Goal: Information Seeking & Learning: Learn about a topic

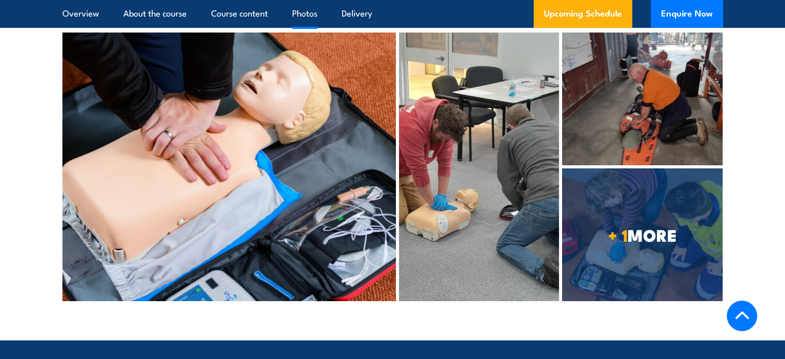
scroll to position [3679, 0]
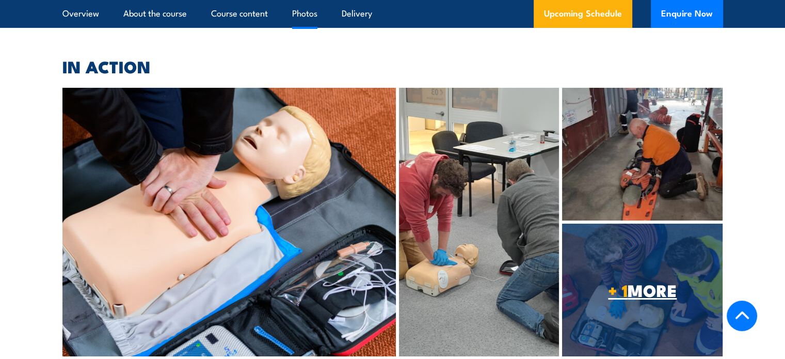
click at [651, 282] on span "+ 1 MORE" at bounding box center [642, 289] width 161 height 14
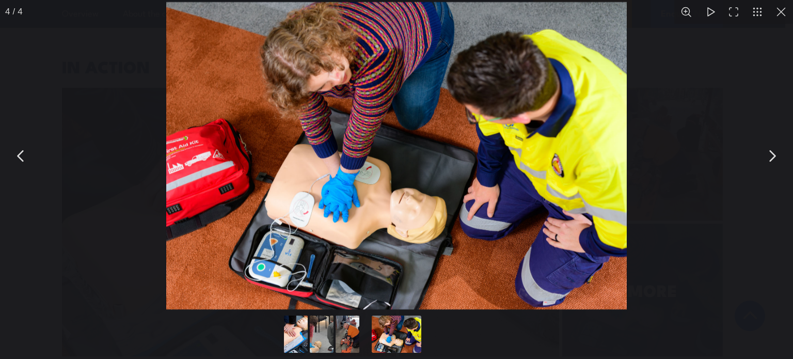
click at [768, 161] on button "You can close this modal content with the ESC key" at bounding box center [772, 156] width 26 height 26
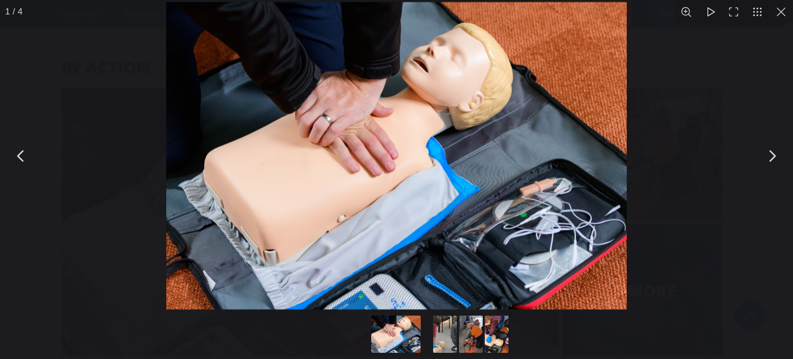
click at [768, 161] on button "You can close this modal content with the ESC key" at bounding box center [772, 156] width 26 height 26
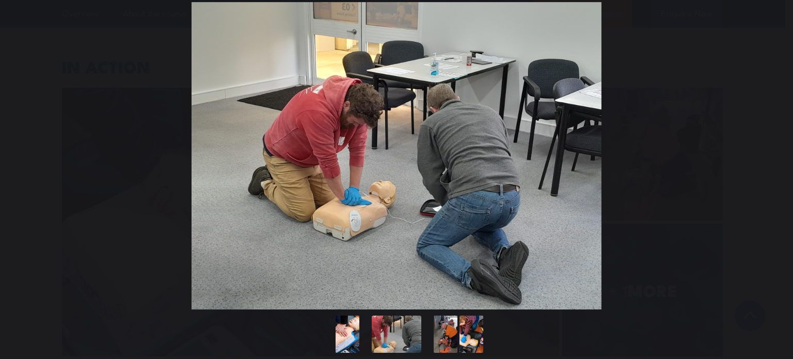
click at [768, 161] on button "You can close this modal content with the ESC key" at bounding box center [772, 156] width 26 height 26
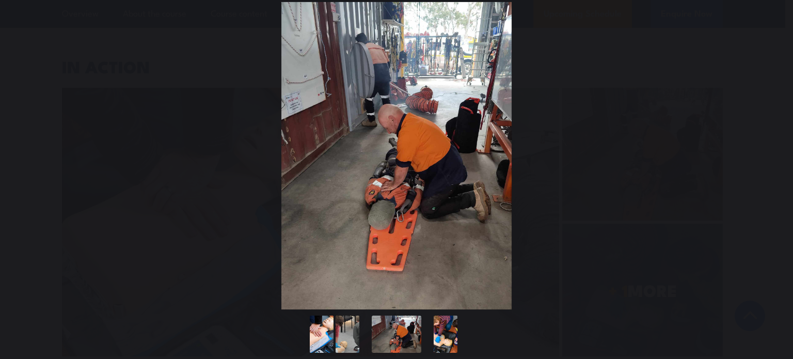
click at [768, 161] on button "You can close this modal content with the ESC key" at bounding box center [772, 156] width 26 height 26
